Goal: Information Seeking & Learning: Learn about a topic

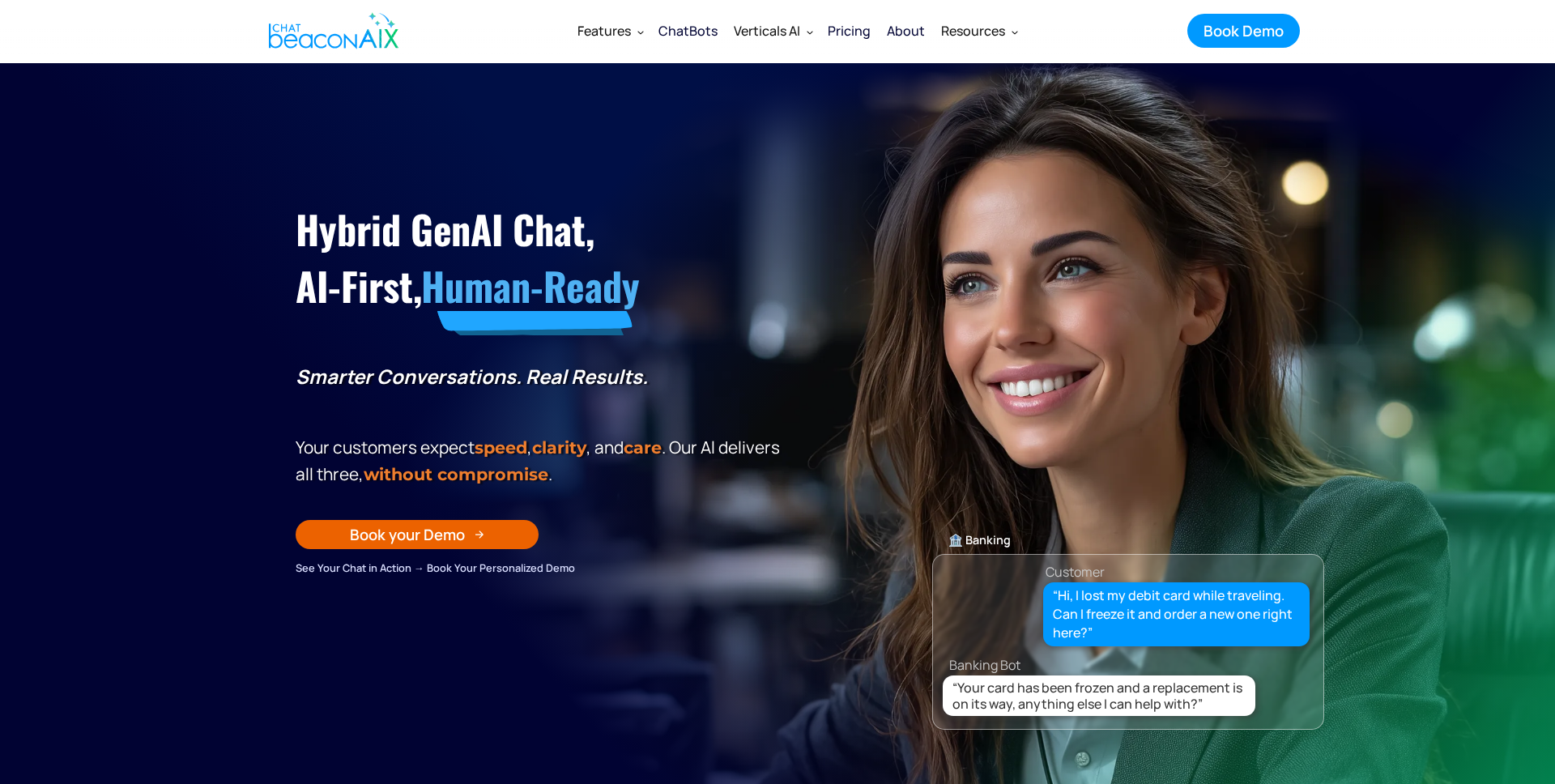
click at [1097, 347] on div "🏦 Banking Customer “Hi, I lost my debit card while traveling. Can I freeze it a…" at bounding box center [1128, 513] width 392 height 433
click at [1504, 734] on icon "button" at bounding box center [1505, 738] width 25 height 20
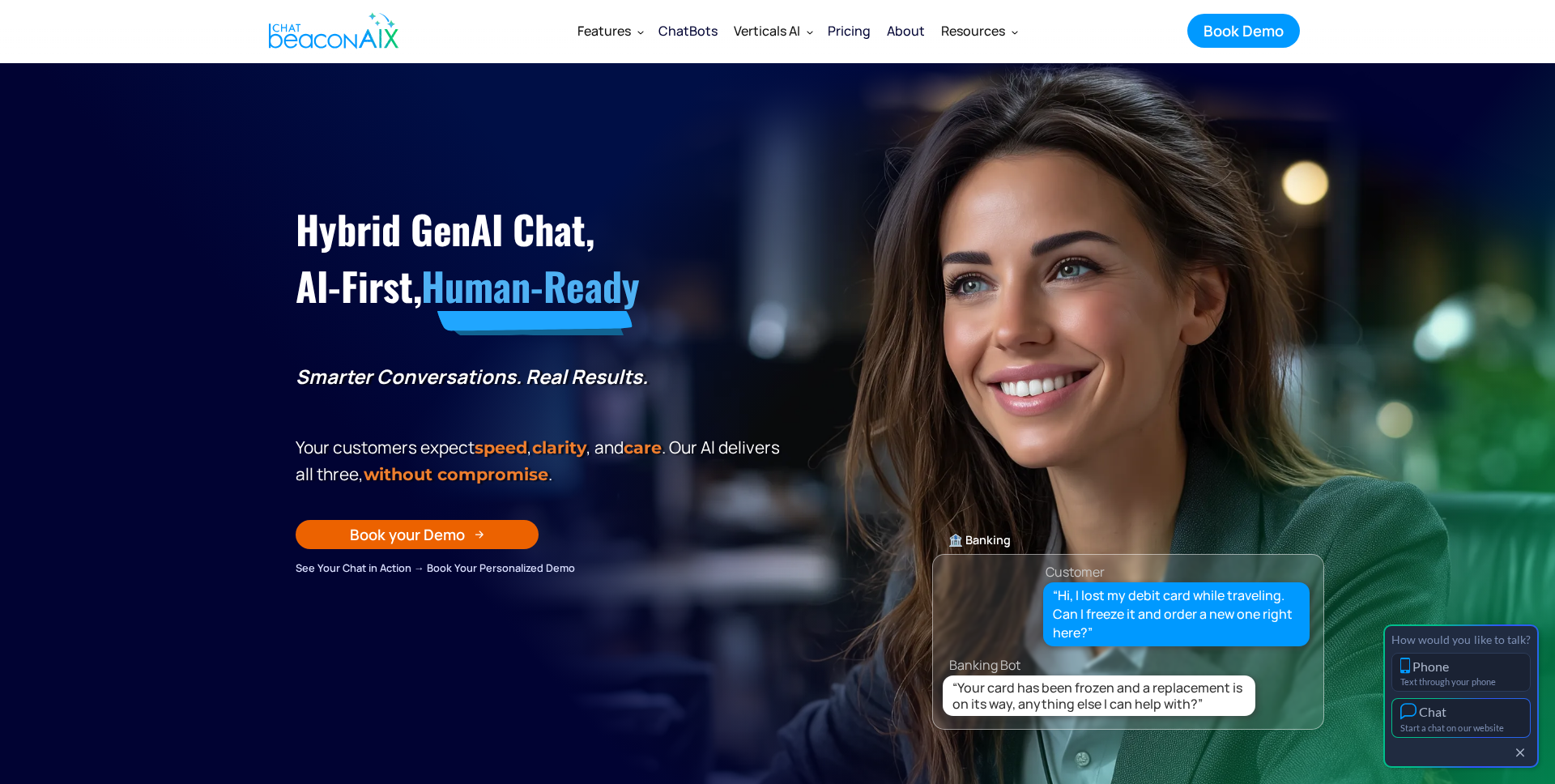
click at [1466, 719] on div "Chat" at bounding box center [1461, 712] width 121 height 17
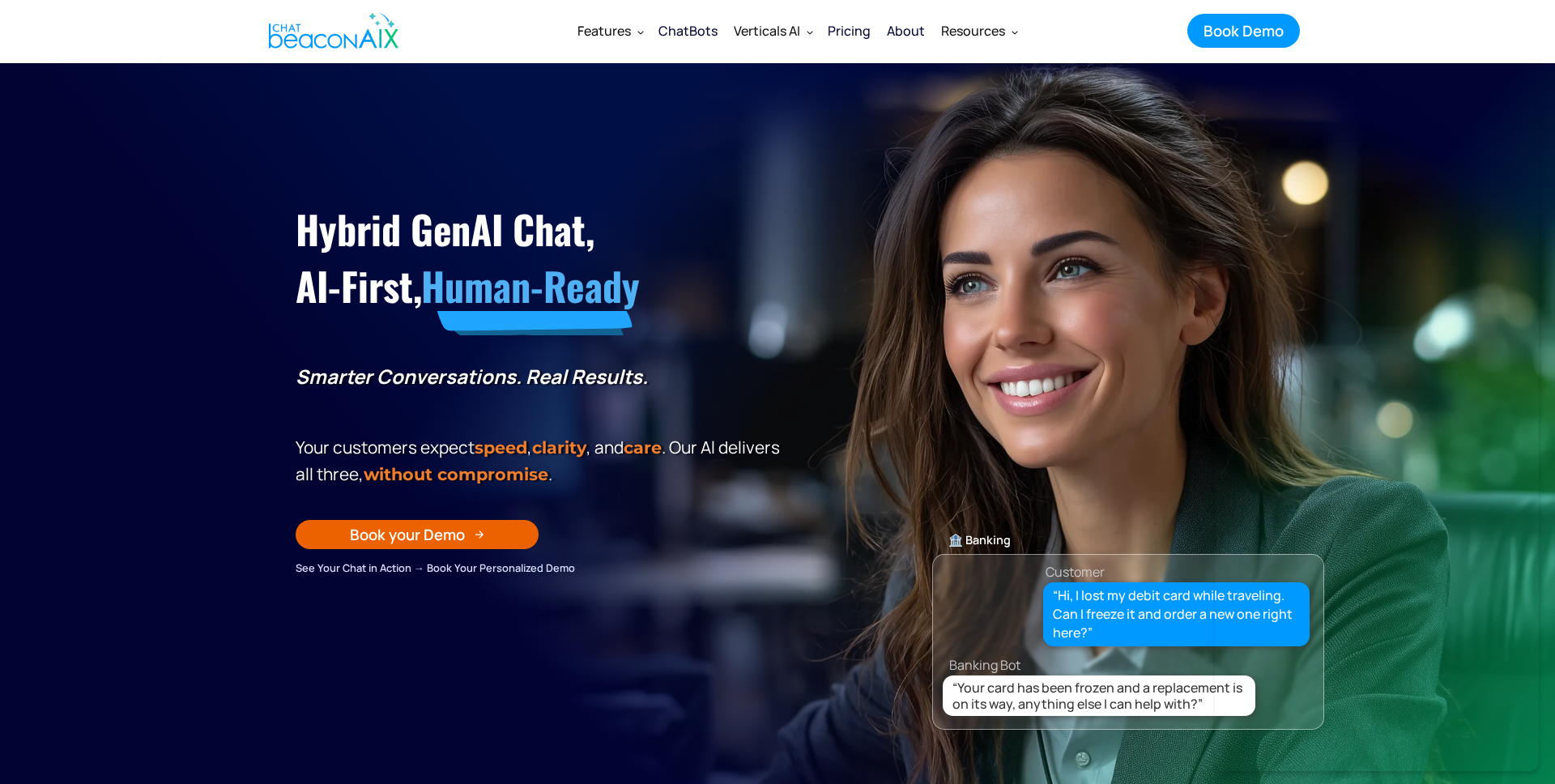
click at [1091, 495] on div "🏦 Banking Customer “Hi, I lost my debit card while traveling. Can I freeze it a…" at bounding box center [1128, 513] width 392 height 433
click at [953, 137] on section "Hybrid GenAI Chat, AI-First, Human-Ready Smarter Conversations. Real Results. Y…" at bounding box center [777, 469] width 1555 height 810
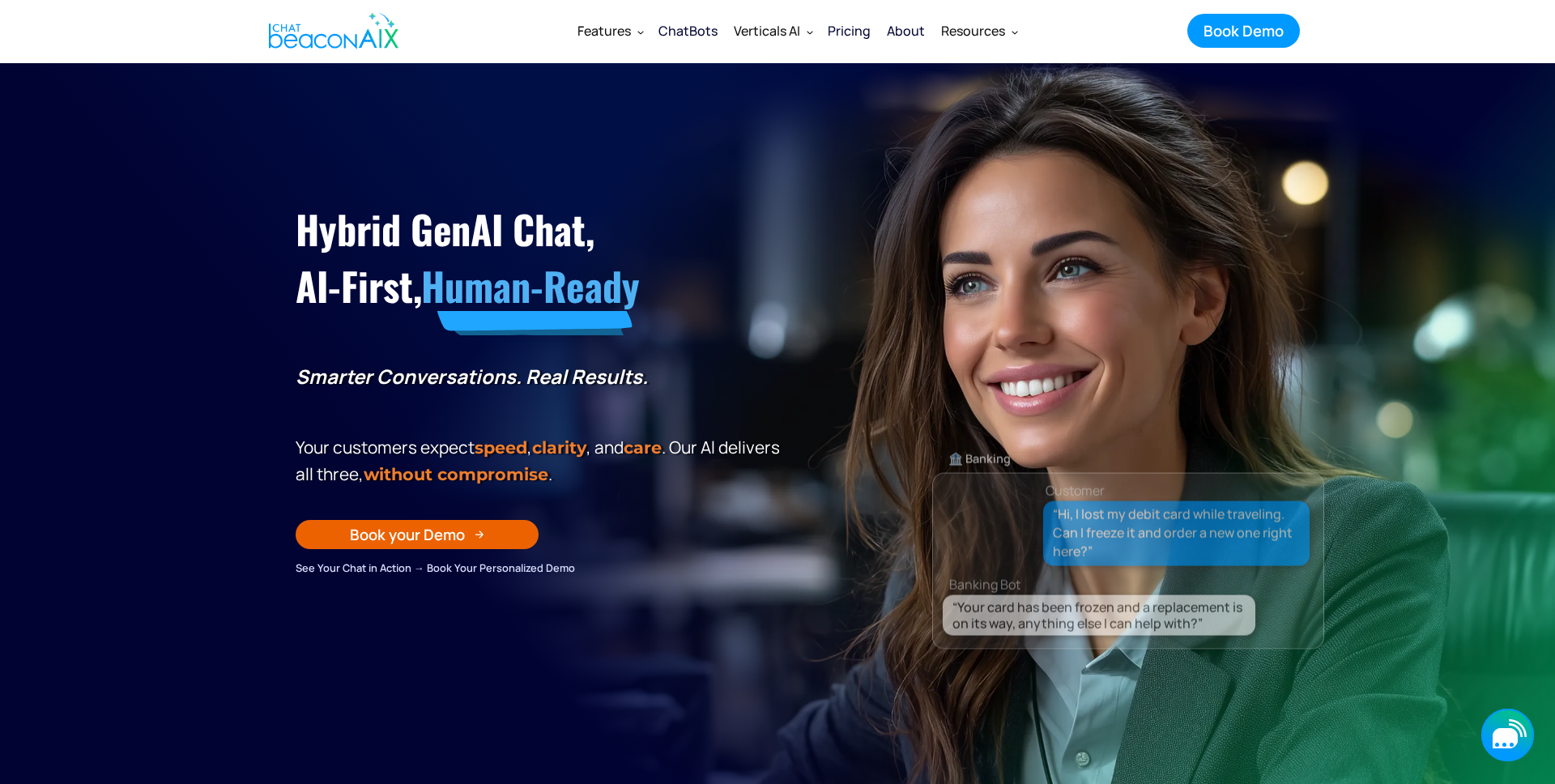
click at [1493, 722] on icon "button" at bounding box center [1508, 735] width 52 height 52
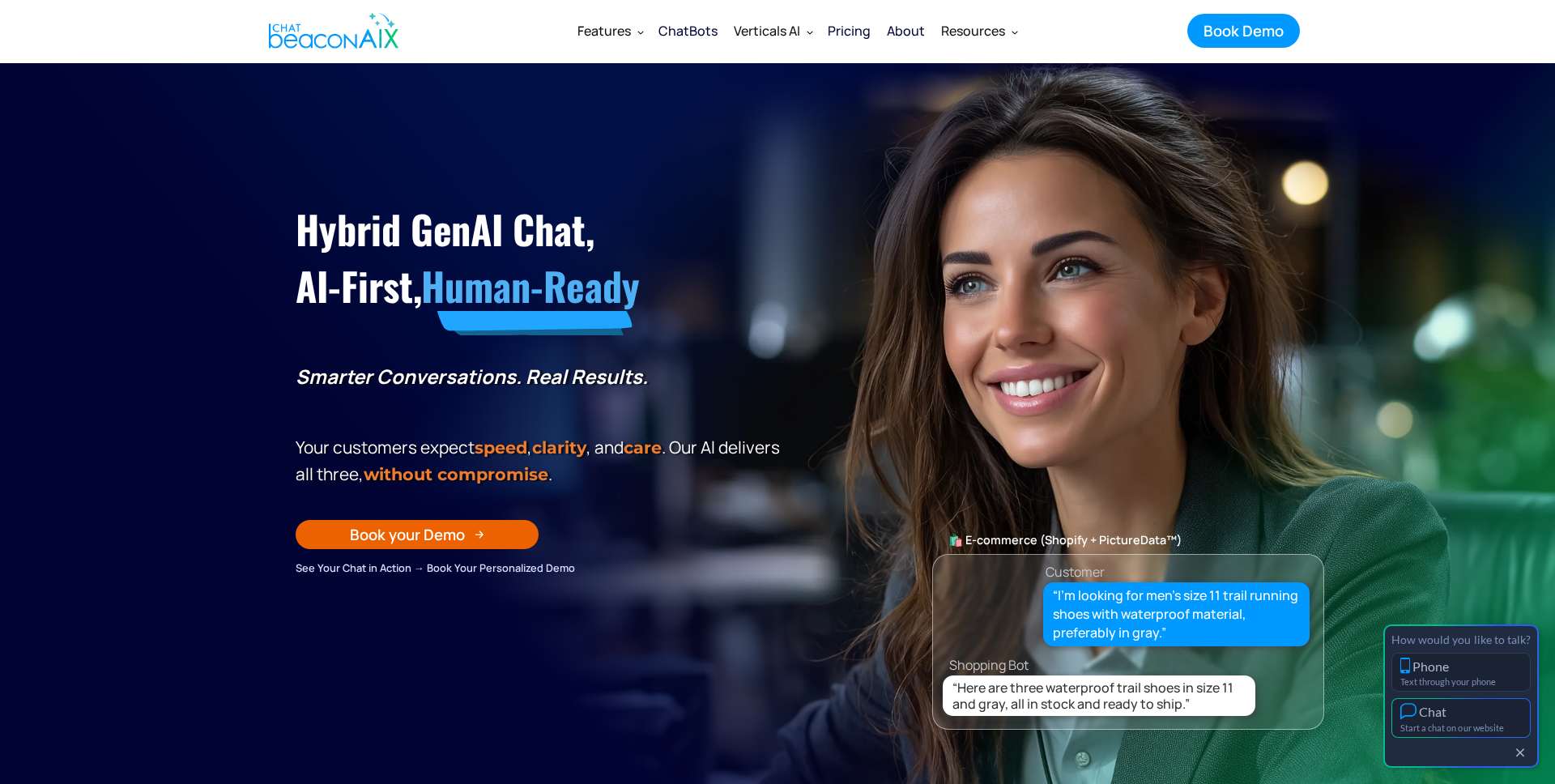
click at [1460, 718] on div "Chat" at bounding box center [1461, 712] width 121 height 17
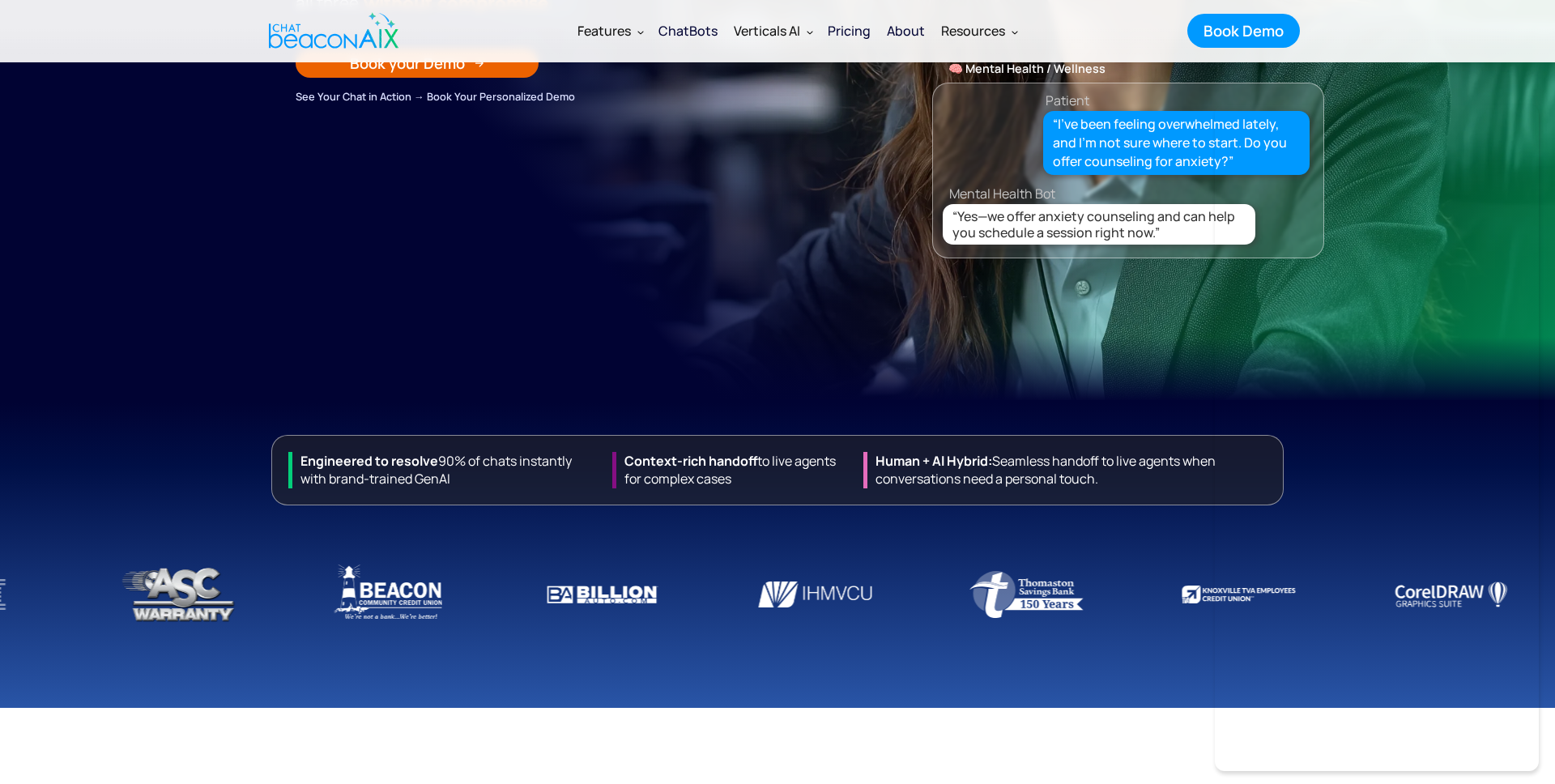
scroll to position [462, 0]
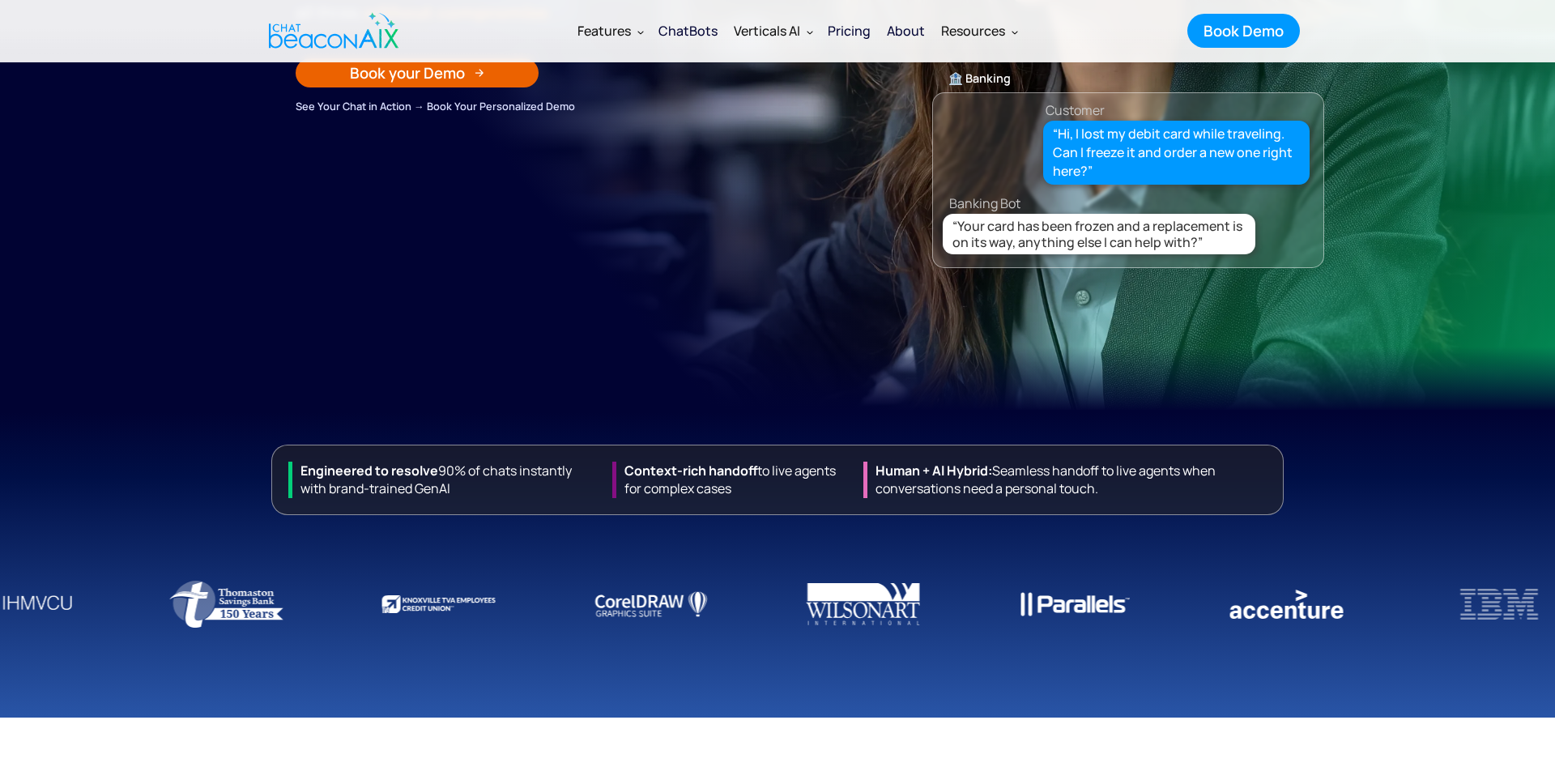
click at [398, 318] on section "Hybrid GenAI Chat, AI-First, Human-Ready Smarter Conversations. Real Results. Y…" at bounding box center [777, 7] width 1555 height 810
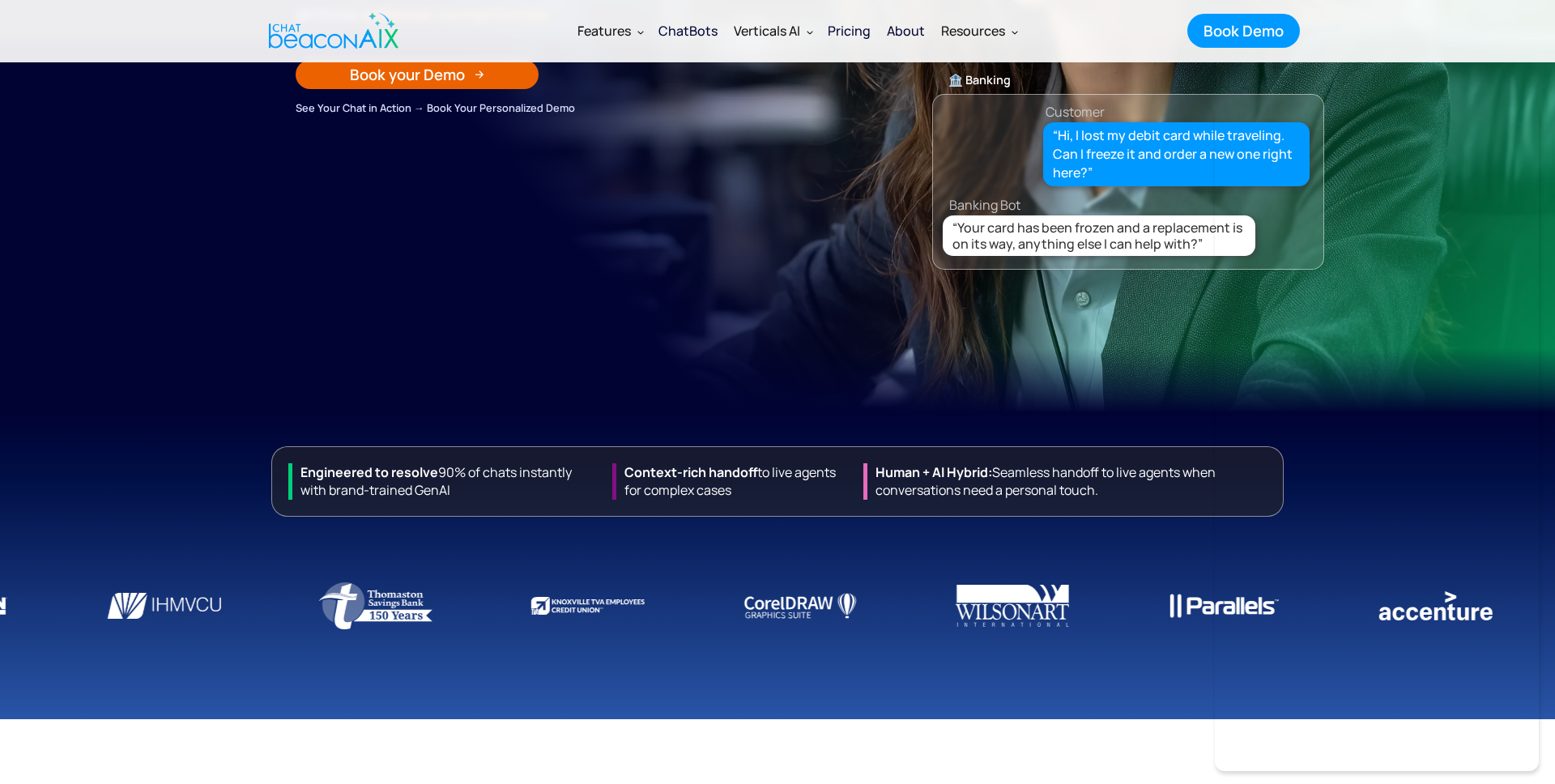
drag, startPoint x: 615, startPoint y: 159, endPoint x: 651, endPoint y: 145, distance: 38.6
click at [625, 155] on section "Hybrid GenAI Chat, AI-First, Human-Ready Smarter Conversations. Real Results. Y…" at bounding box center [777, 8] width 1555 height 810
